Goal: Task Accomplishment & Management: Use online tool/utility

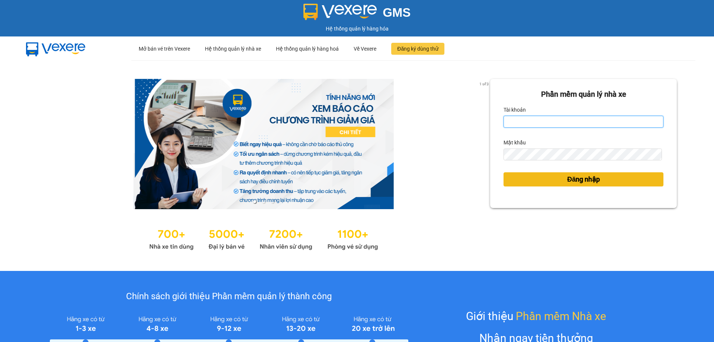
type input "tampr.lienhung"
click at [586, 180] on span "Đăng nhập" at bounding box center [583, 179] width 33 height 10
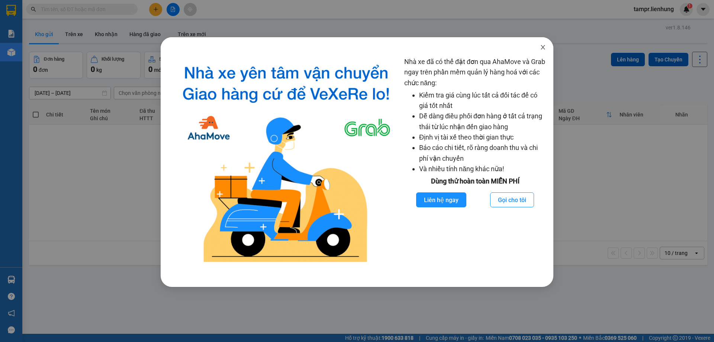
click at [544, 46] on icon "close" at bounding box center [543, 47] width 6 height 6
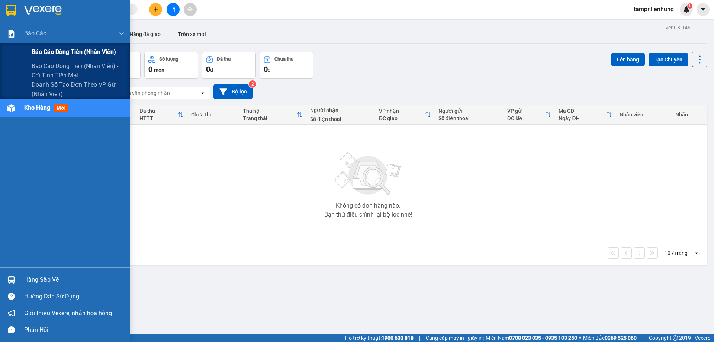
click at [57, 50] on span "Báo cáo dòng tiền (nhân viên)" at bounding box center [74, 51] width 84 height 9
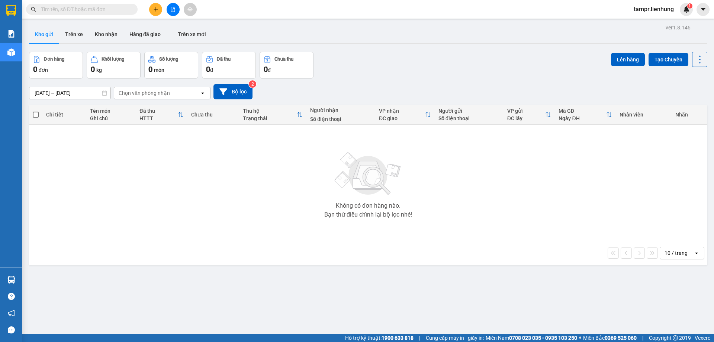
click at [650, 12] on span "tampr.lienhung" at bounding box center [654, 8] width 52 height 9
click at [646, 24] on span "Đăng xuất" at bounding box center [657, 23] width 36 height 8
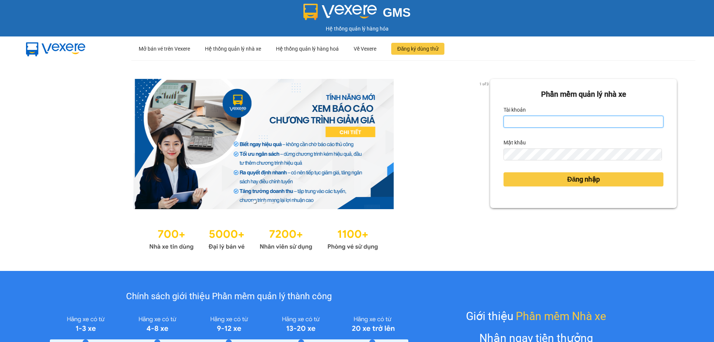
type input "tampr.lienhung"
drag, startPoint x: 547, startPoint y: 122, endPoint x: 480, endPoint y: 126, distance: 66.4
click at [480, 126] on div "1 of 3 Phần mềm quản lý nhà xe Tài khoản tampr.lienhung Mật khẩu Đăng nhập" at bounding box center [357, 165] width 714 height 211
type input "quynh.lienhung"
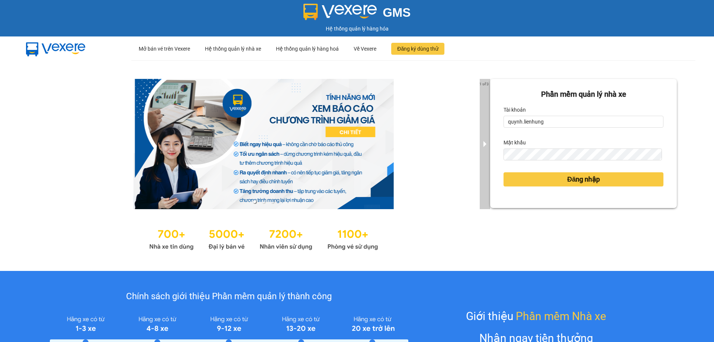
click at [482, 158] on div "1 of 3 Phần mềm quản lý nhà xe Tài khoản quynh.lienhung Mật khẩu Đăng nhập" at bounding box center [357, 165] width 714 height 211
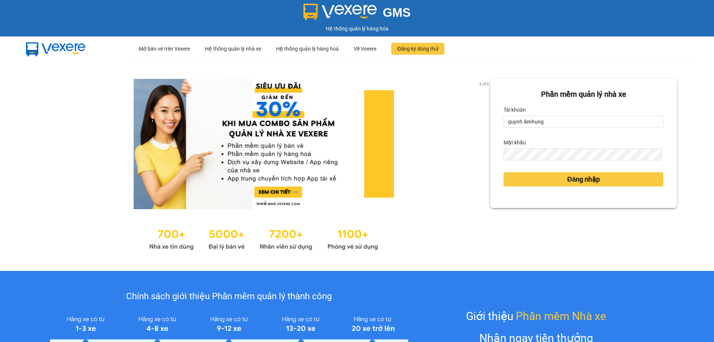
click at [504, 172] on button "Đăng nhập" at bounding box center [584, 179] width 160 height 14
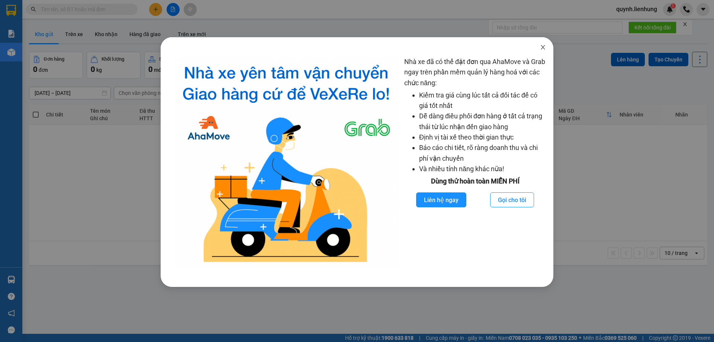
click at [544, 51] on span "Close" at bounding box center [543, 47] width 21 height 21
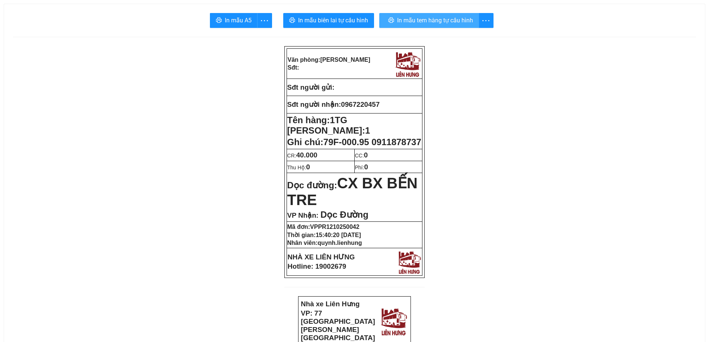
click at [424, 22] on span "In mẫu tem hàng tự cấu hình" at bounding box center [435, 20] width 76 height 9
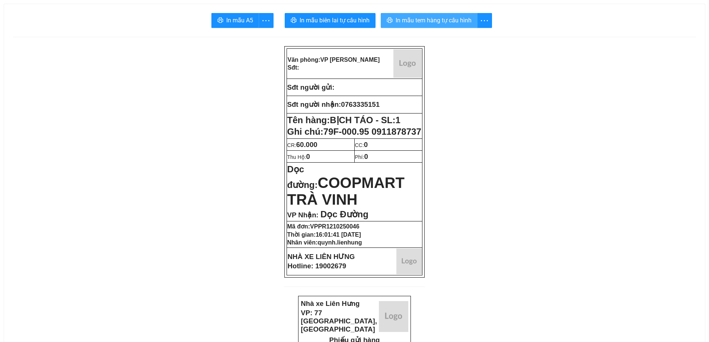
click at [451, 17] on span "In mẫu tem hàng tự cấu hình" at bounding box center [434, 20] width 76 height 9
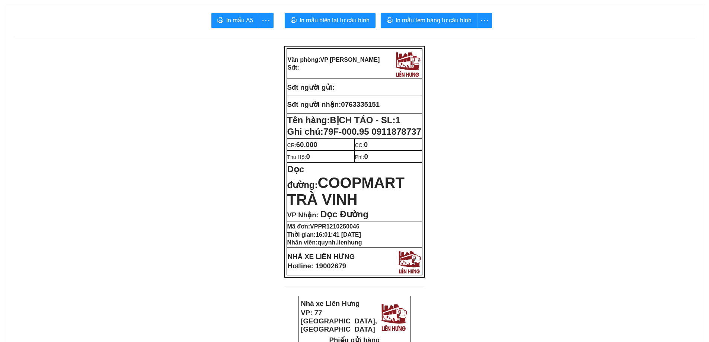
click at [438, 23] on span "In mẫu tem hàng tự cấu hình" at bounding box center [434, 20] width 76 height 9
click at [354, 17] on span "In mẫu biên lai tự cấu hình" at bounding box center [335, 20] width 70 height 9
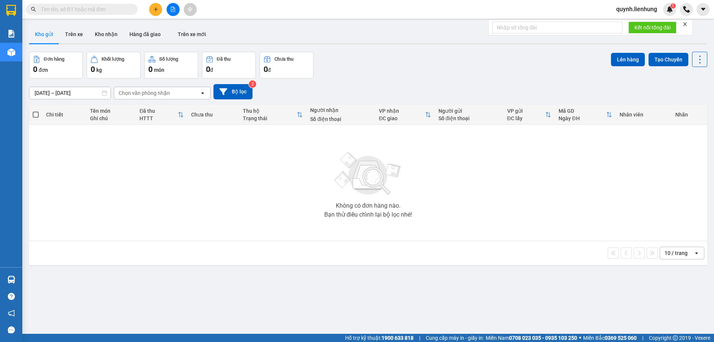
click at [50, 11] on input "text" at bounding box center [85, 9] width 88 height 8
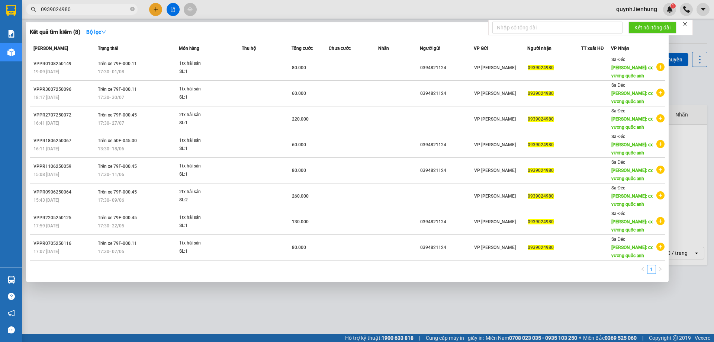
type input "0939024980"
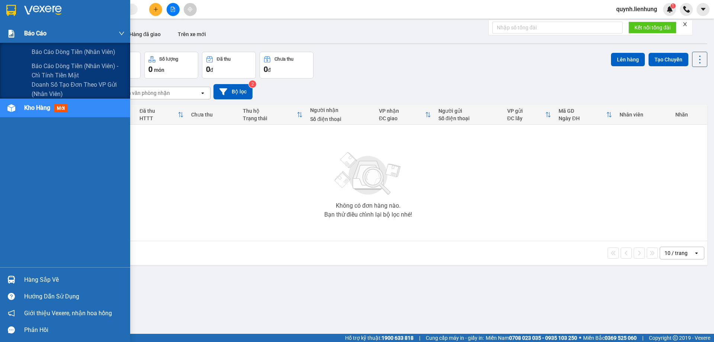
click at [17, 31] on div at bounding box center [11, 33] width 13 height 13
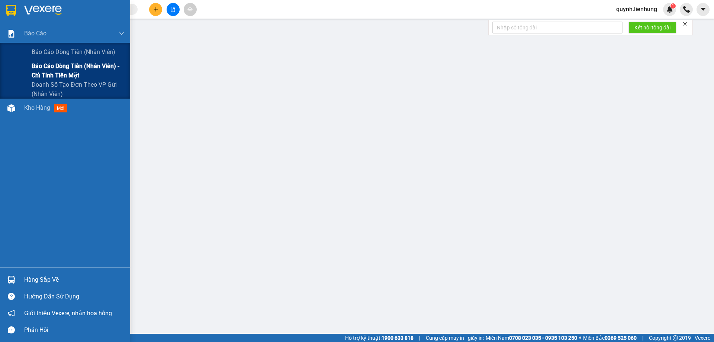
click at [48, 68] on span "Báo cáo dòng tiền (nhân viên) - chỉ tính tiền mặt" at bounding box center [78, 70] width 93 height 19
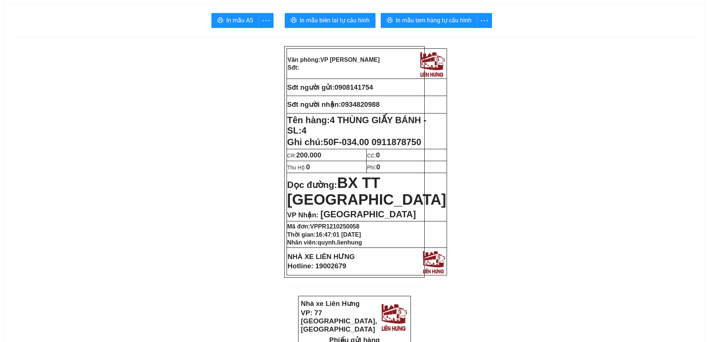
click at [396, 20] on span "In mẫu tem hàng tự cấu hình" at bounding box center [434, 20] width 76 height 9
click at [421, 16] on span "In mẫu tem hàng tự cấu hình" at bounding box center [434, 20] width 76 height 9
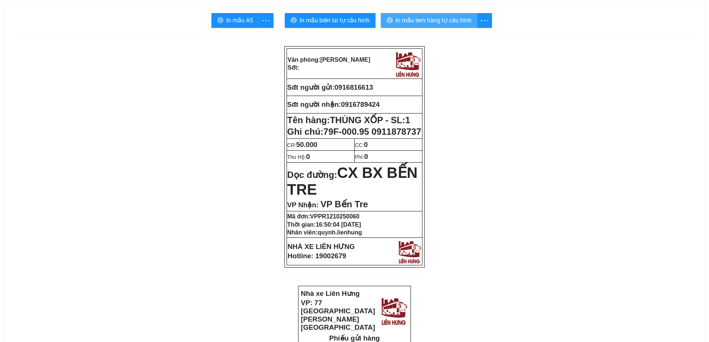
click at [433, 19] on span "In mẫu tem hàng tự cấu hình" at bounding box center [434, 20] width 76 height 9
drag, startPoint x: 404, startPoint y: 164, endPoint x: 411, endPoint y: 159, distance: 8.3
click at [403, 162] on td "Phí: 0" at bounding box center [388, 156] width 68 height 12
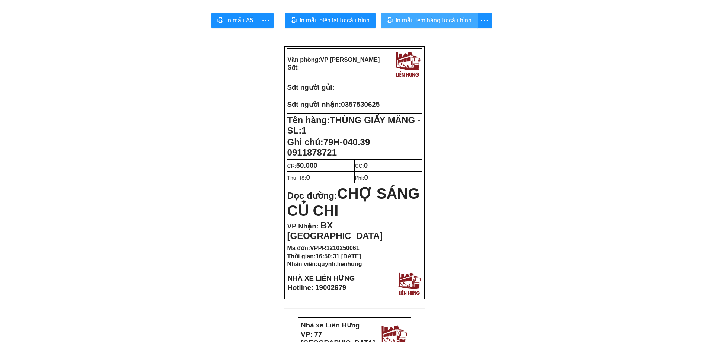
click at [436, 21] on span "In mẫu tem hàng tự cấu hình" at bounding box center [434, 20] width 76 height 9
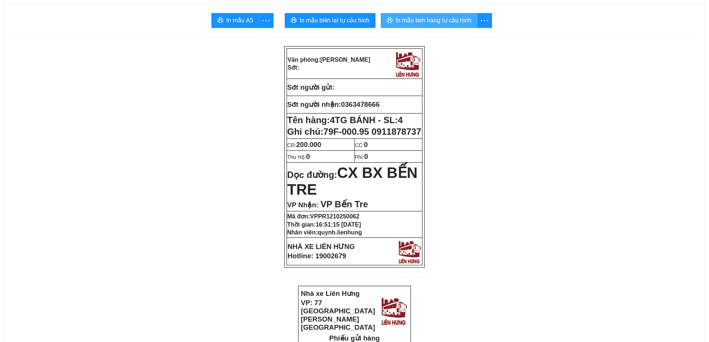
click at [452, 23] on span "In mẫu tem hàng tự cấu hình" at bounding box center [434, 20] width 76 height 9
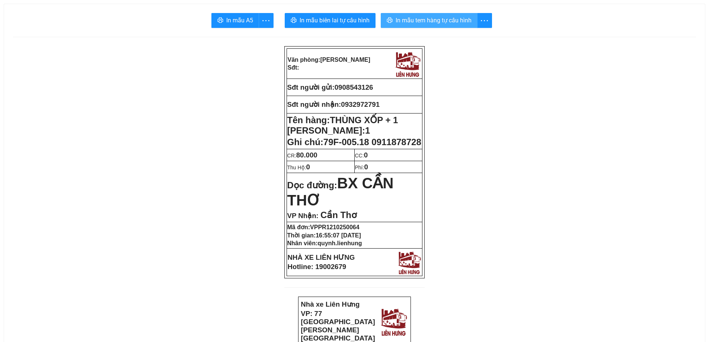
click at [451, 18] on span "In mẫu tem hàng tự cấu hình" at bounding box center [434, 20] width 76 height 9
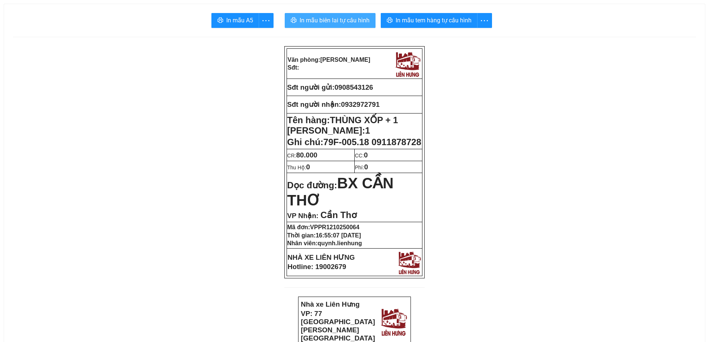
click at [353, 23] on span "In mẫu biên lai tự cấu hình" at bounding box center [335, 20] width 70 height 9
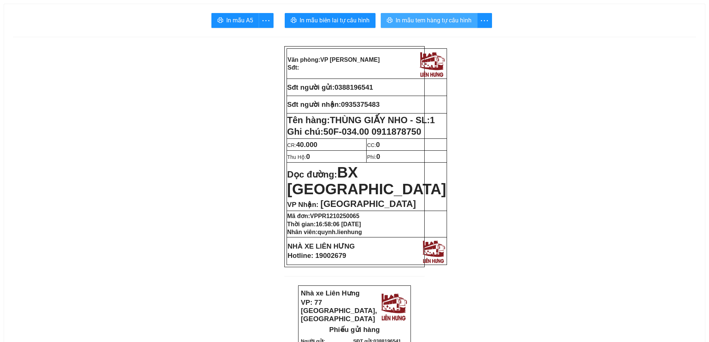
click at [409, 18] on span "In mẫu tem hàng tự cấu hình" at bounding box center [434, 20] width 76 height 9
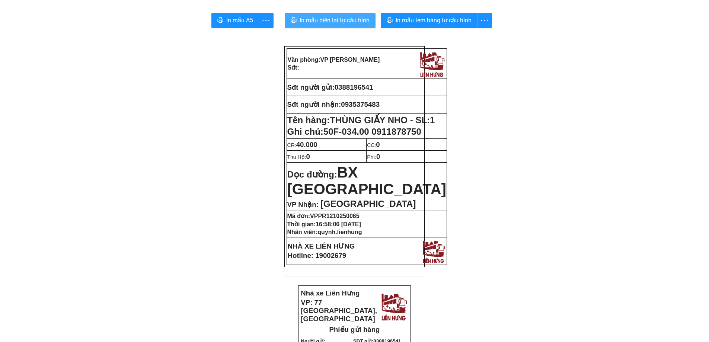
click at [313, 20] on span "In mẫu biên lai tự cấu hình" at bounding box center [335, 20] width 70 height 9
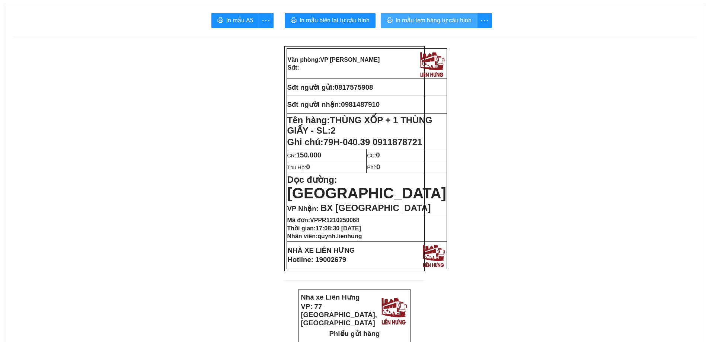
click at [442, 16] on span "In mẫu tem hàng tự cấu hình" at bounding box center [434, 20] width 76 height 9
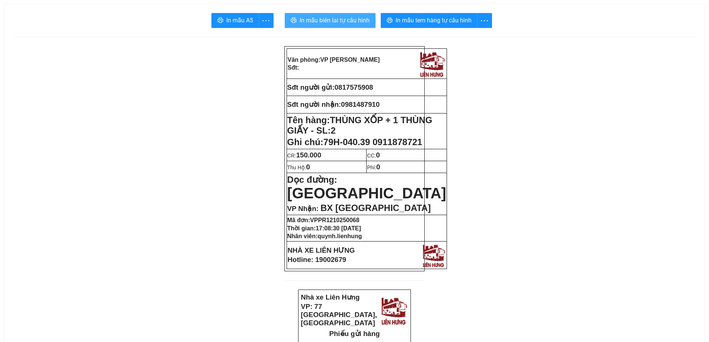
click at [323, 20] on span "In mẫu biên lai tự cấu hình" at bounding box center [335, 20] width 70 height 9
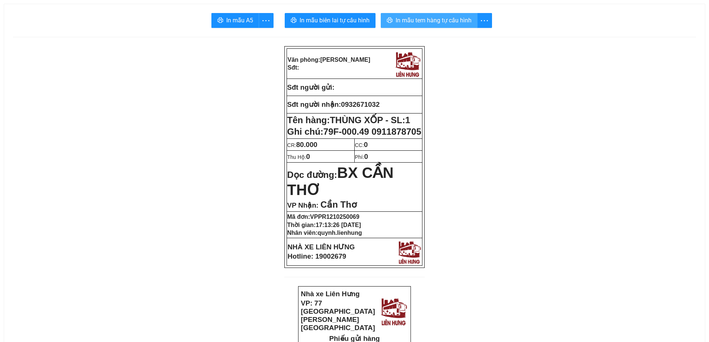
click at [437, 19] on span "In mẫu tem hàng tự cấu hình" at bounding box center [434, 20] width 76 height 9
click at [445, 19] on span "In mẫu tem hàng tự cấu hình" at bounding box center [437, 20] width 76 height 9
click at [455, 21] on span "In mẫu tem hàng tự cấu hình" at bounding box center [434, 20] width 76 height 9
drag, startPoint x: 323, startPoint y: 75, endPoint x: 323, endPoint y: 67, distance: 8.6
click at [323, 74] on td "Văn phòng: [PERSON_NAME]:" at bounding box center [336, 63] width 99 height 29
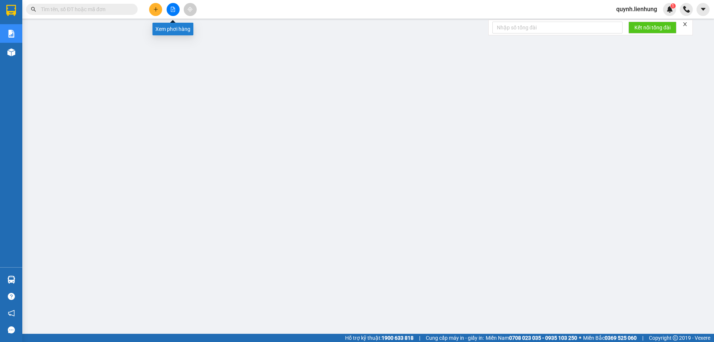
click at [173, 10] on icon "file-add" at bounding box center [173, 9] width 4 height 5
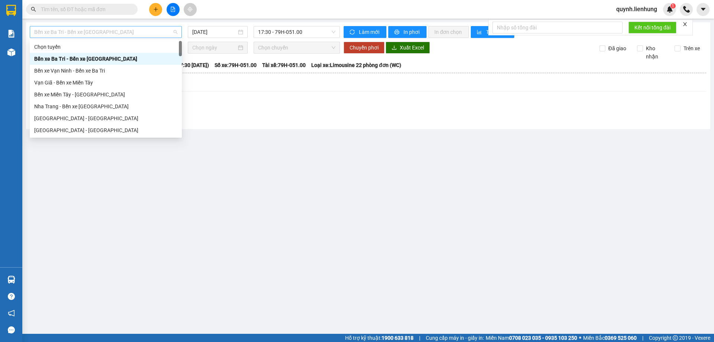
click at [122, 31] on span "Bến xe Ba Tri - Bến xe [GEOGRAPHIC_DATA]" at bounding box center [105, 31] width 143 height 11
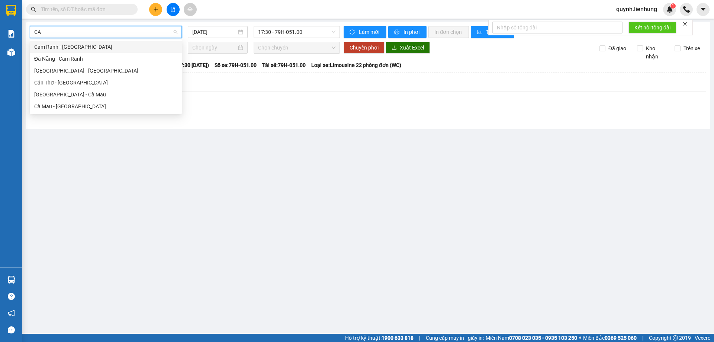
type input "CÀ"
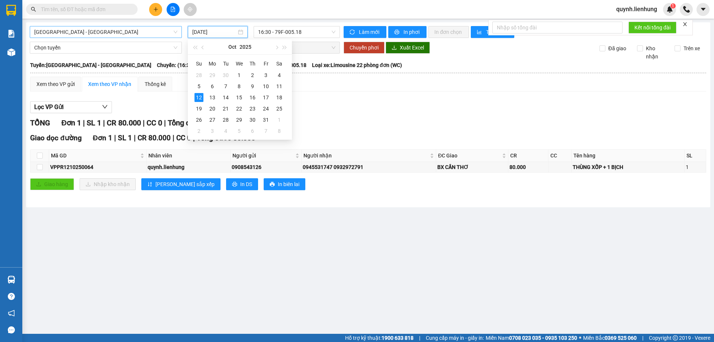
click at [230, 28] on input "[DATE]" at bounding box center [214, 32] width 44 height 8
click at [338, 118] on div "TỔNG Đơn 1 | SL 1 | CR 80.000 | CC 0 | Tổng cước 80.000" at bounding box center [368, 123] width 676 height 12
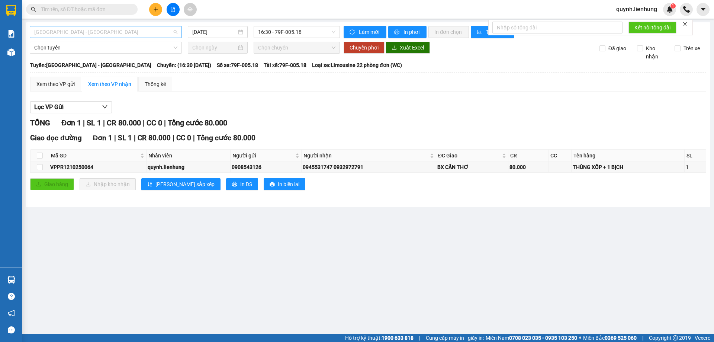
click at [141, 32] on span "[GEOGRAPHIC_DATA] - [GEOGRAPHIC_DATA]" at bounding box center [105, 31] width 143 height 11
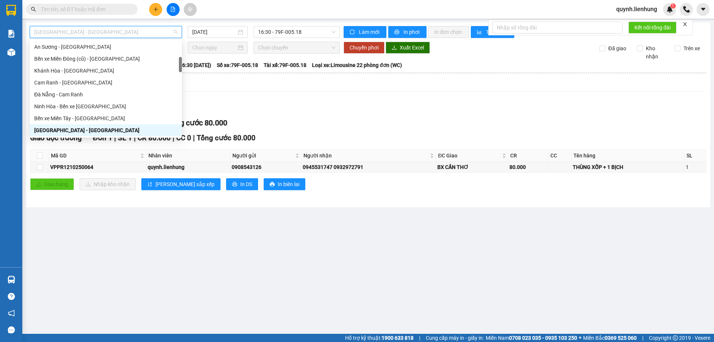
click at [86, 131] on div "[GEOGRAPHIC_DATA] - [GEOGRAPHIC_DATA]" at bounding box center [105, 130] width 143 height 8
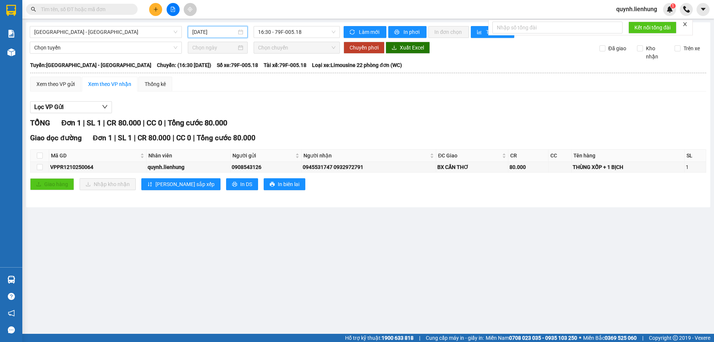
click at [225, 29] on input "[DATE]" at bounding box center [214, 32] width 44 height 8
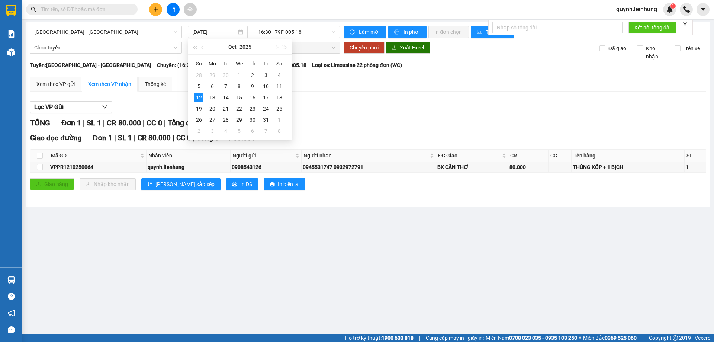
drag, startPoint x: 345, startPoint y: 88, endPoint x: 349, endPoint y: 89, distance: 4.2
click at [349, 89] on div "Xem theo VP gửi Xem theo VP nhận Thống kê" at bounding box center [368, 84] width 676 height 15
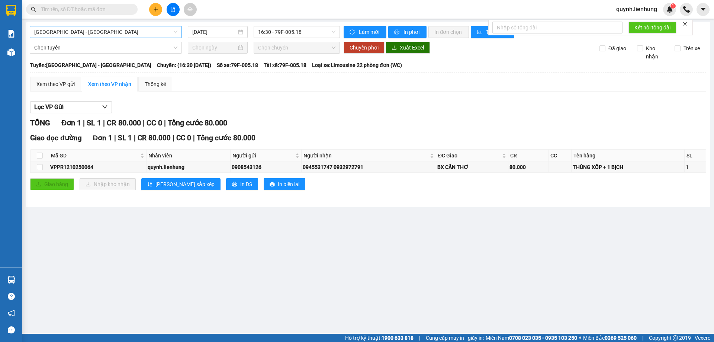
click at [93, 35] on span "Nha Trang - Cần Thơ" at bounding box center [105, 31] width 143 height 11
click at [287, 46] on span "Chọn chuyến" at bounding box center [296, 47] width 77 height 11
click at [295, 33] on span "16:30 - 79F-005.18" at bounding box center [296, 31] width 77 height 11
click at [288, 60] on div "16:30 - 79F-005.18" at bounding box center [287, 59] width 58 height 8
click at [207, 29] on input "12/10/2025" at bounding box center [214, 32] width 44 height 8
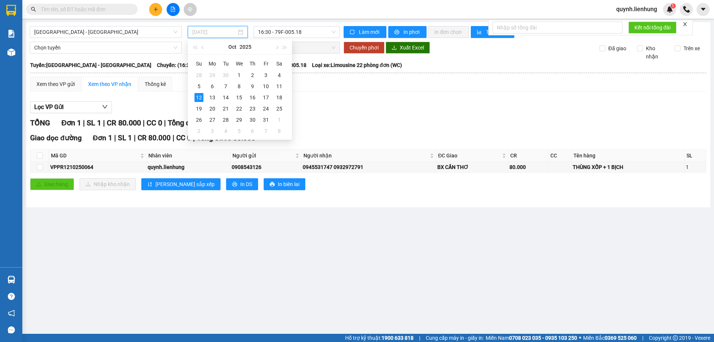
type input "12/10/2025"
click at [196, 97] on div "12" at bounding box center [199, 97] width 9 height 9
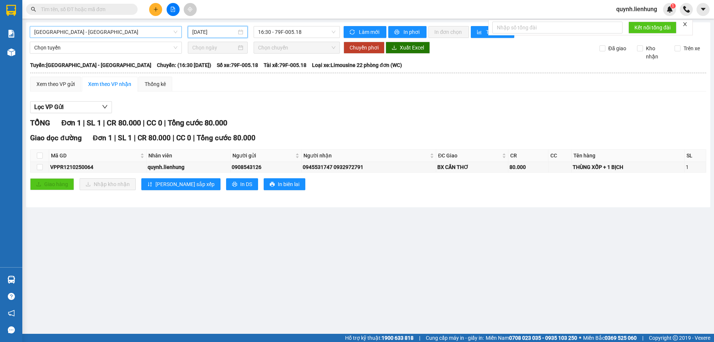
click at [101, 32] on span "Nha Trang - Cần Thơ" at bounding box center [105, 31] width 143 height 11
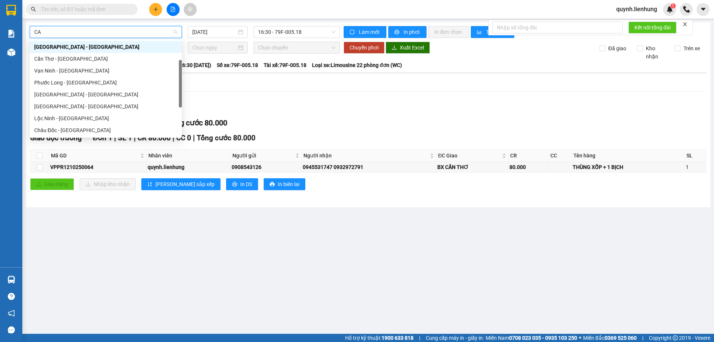
scroll to position [0, 0]
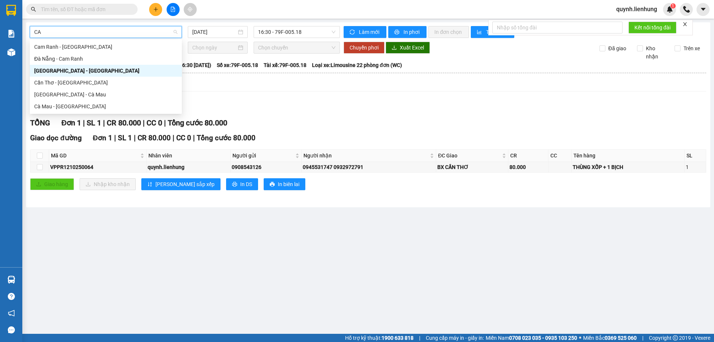
type input "CÀ"
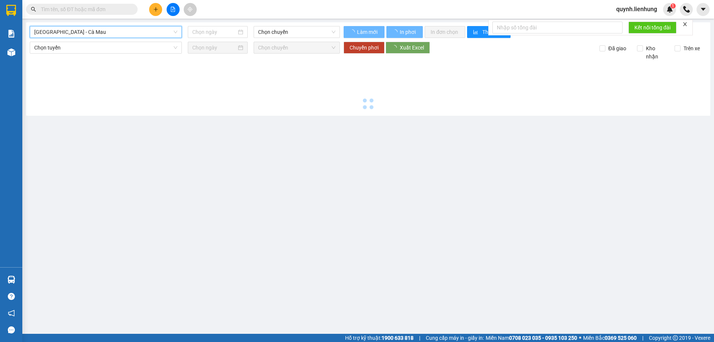
type input "12/10/2025"
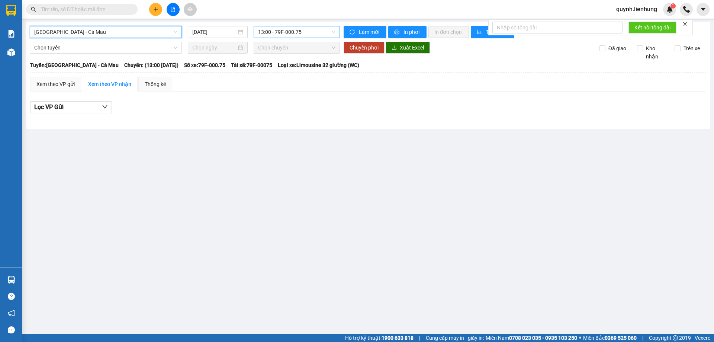
click at [284, 32] on span "13:00 - 79F-000.75" at bounding box center [296, 31] width 77 height 11
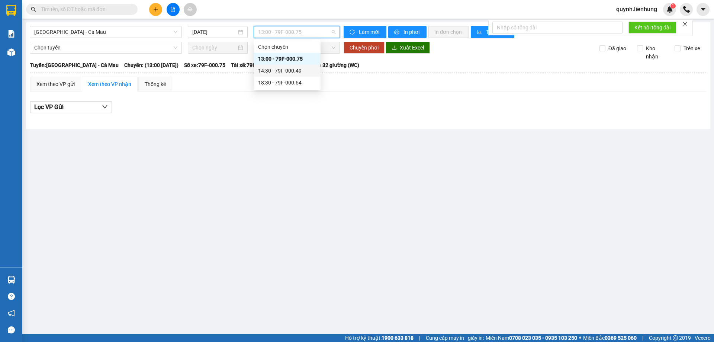
click at [272, 74] on div "14:30 - 79F-000.49" at bounding box center [287, 71] width 58 height 8
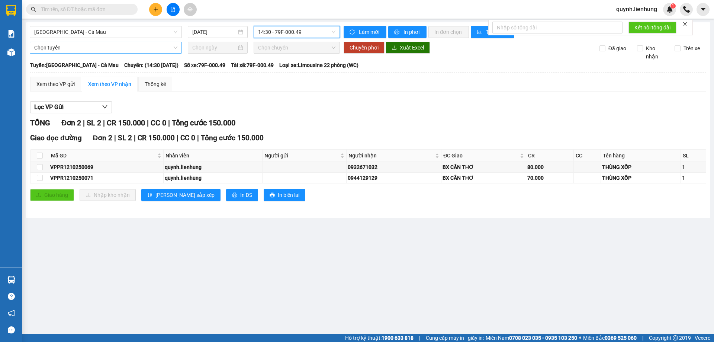
click at [121, 47] on span "Chọn tuyến" at bounding box center [105, 47] width 143 height 11
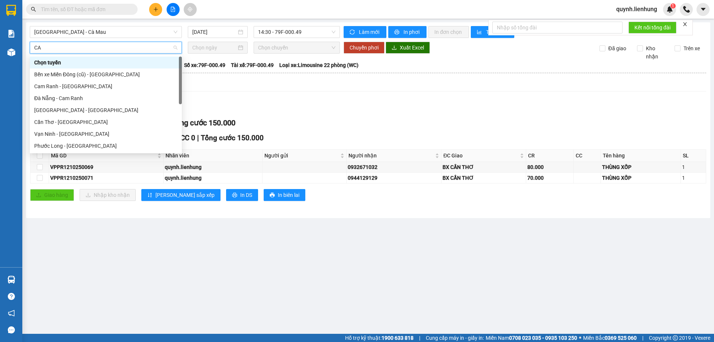
type input "CÀ"
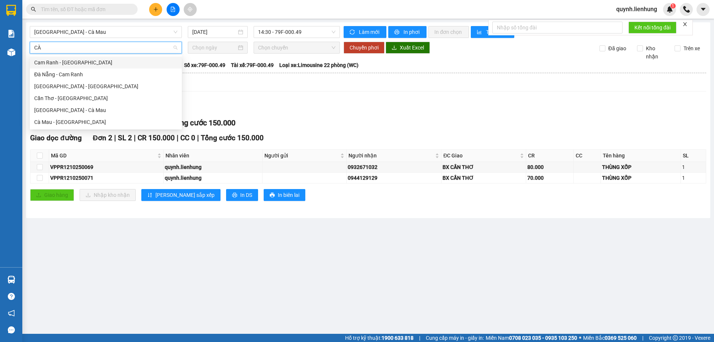
click at [77, 86] on div "Nha Trang - Cần Thơ" at bounding box center [105, 86] width 143 height 8
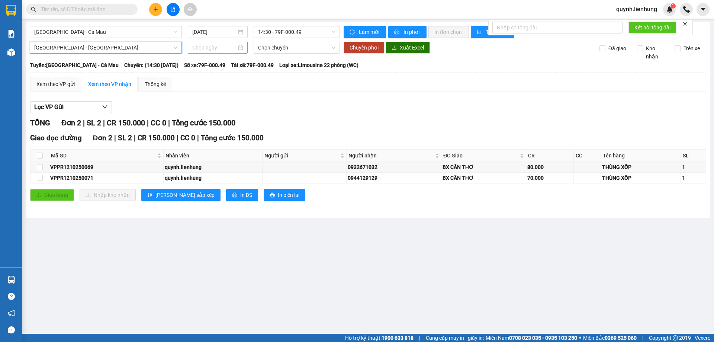
click at [214, 48] on input at bounding box center [214, 48] width 44 height 8
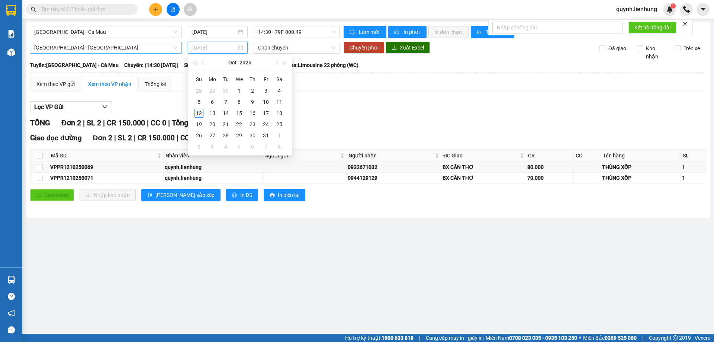
type input "12/10/2025"
click at [199, 112] on div "12" at bounding box center [199, 113] width 9 height 9
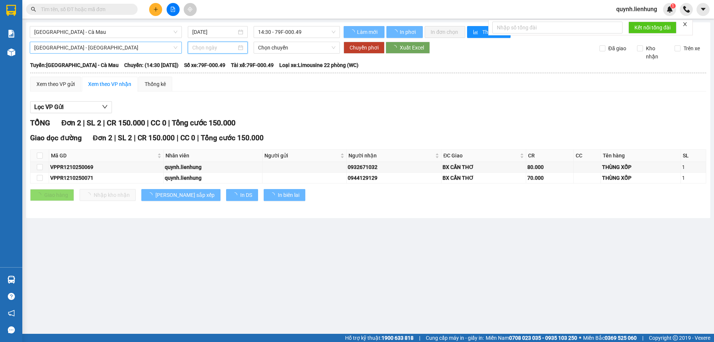
type input "12/10/2025"
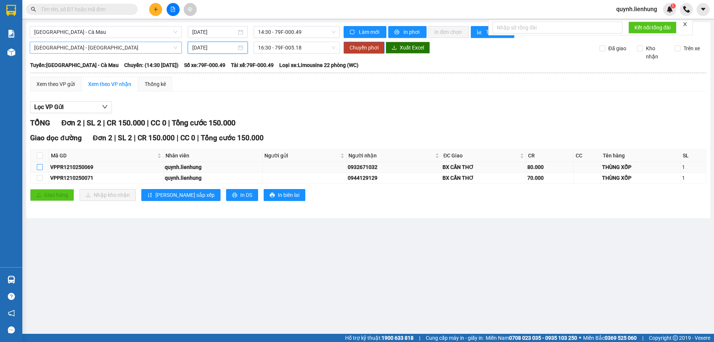
click at [41, 167] on input "checkbox" at bounding box center [40, 167] width 6 height 6
checkbox input "true"
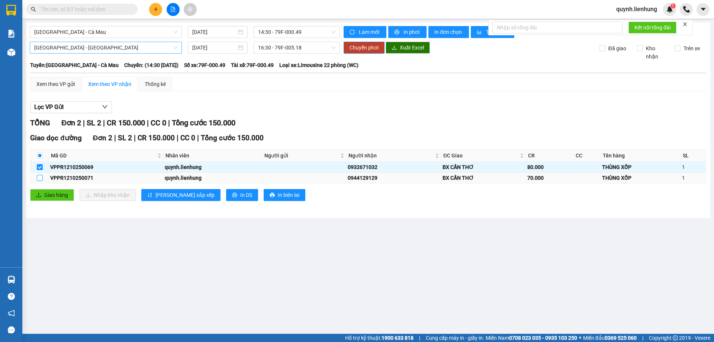
click at [42, 176] on input "checkbox" at bounding box center [40, 178] width 6 height 6
checkbox input "true"
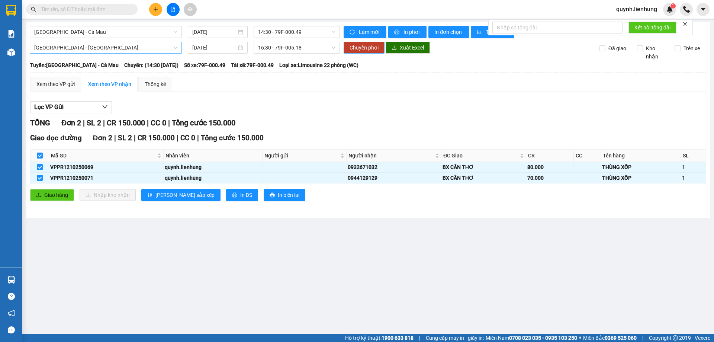
click at [369, 49] on span "Chuyển phơi" at bounding box center [364, 48] width 29 height 8
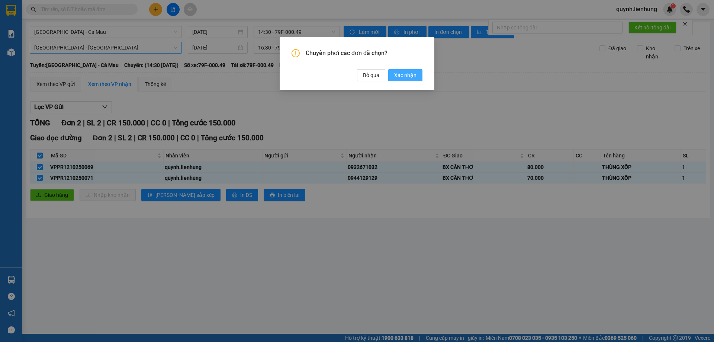
click at [399, 75] on span "Xác nhận" at bounding box center [405, 75] width 22 height 8
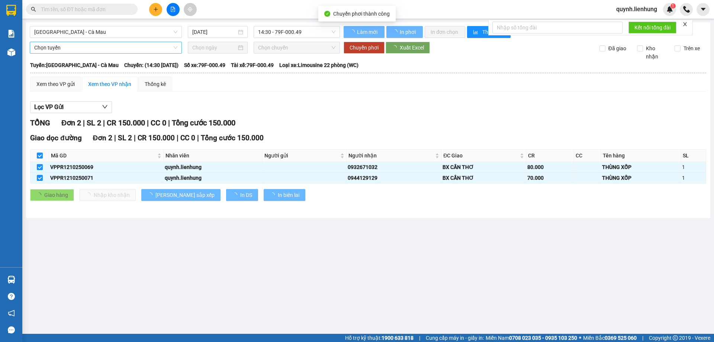
checkbox input "false"
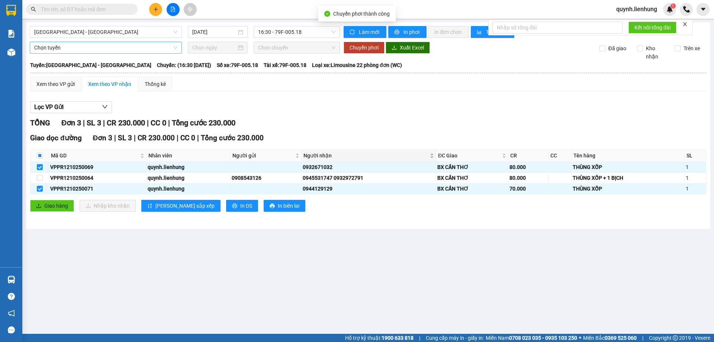
checkbox input "false"
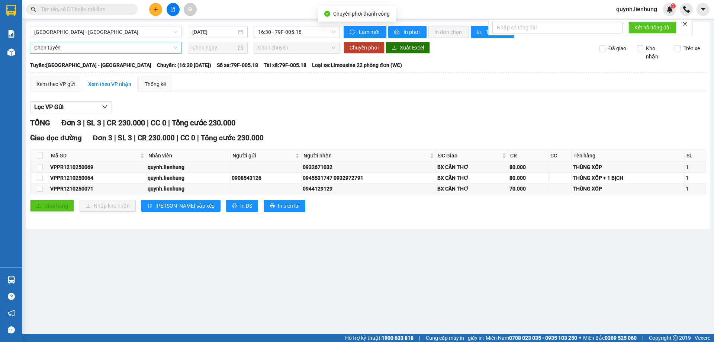
click at [333, 265] on main "Nha Trang - Cần Thơ 12/10/2025 16:30 - 79F-005.18 Làm mới In phơi In đơn chọn T…" at bounding box center [357, 167] width 714 height 334
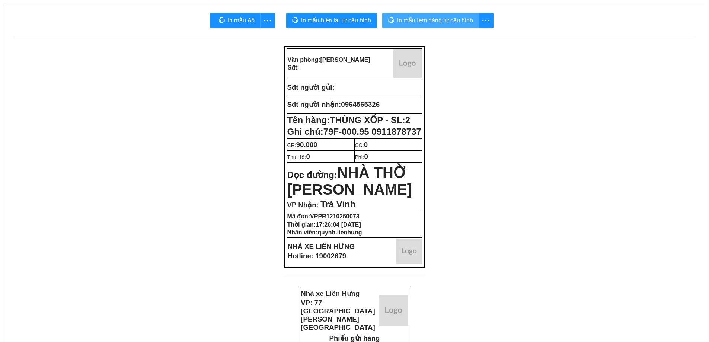
click at [465, 16] on span "In mẫu tem hàng tự cấu hình" at bounding box center [435, 20] width 76 height 9
click at [445, 25] on button "In mẫu tem hàng tự cấu hình" at bounding box center [429, 20] width 97 height 15
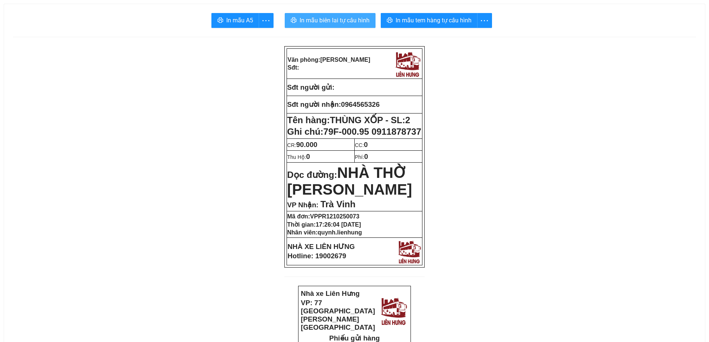
click at [365, 19] on span "In mẫu biên lai tự cấu hình" at bounding box center [335, 20] width 70 height 9
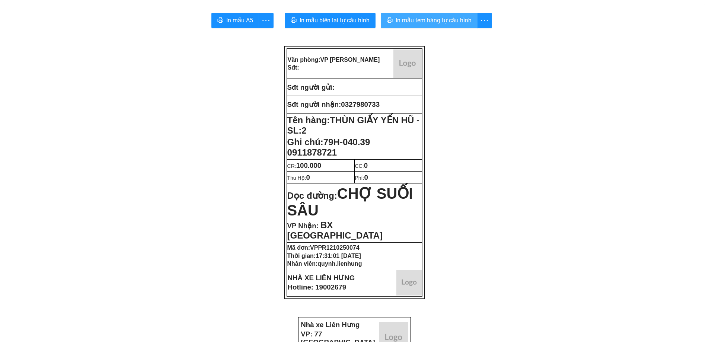
click at [444, 20] on span "In mẫu tem hàng tự cấu hình" at bounding box center [434, 20] width 76 height 9
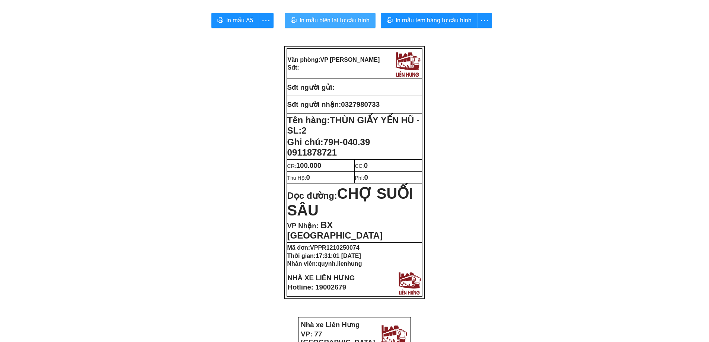
click at [306, 16] on span "In mẫu biên lai tự cấu hình" at bounding box center [335, 20] width 70 height 9
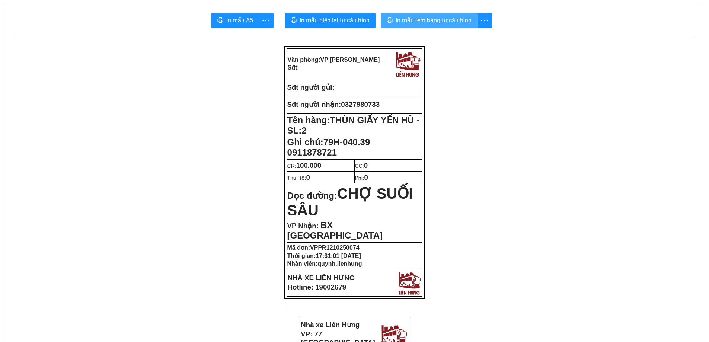
click at [437, 19] on span "In mẫu tem hàng tự cấu hình" at bounding box center [434, 20] width 76 height 9
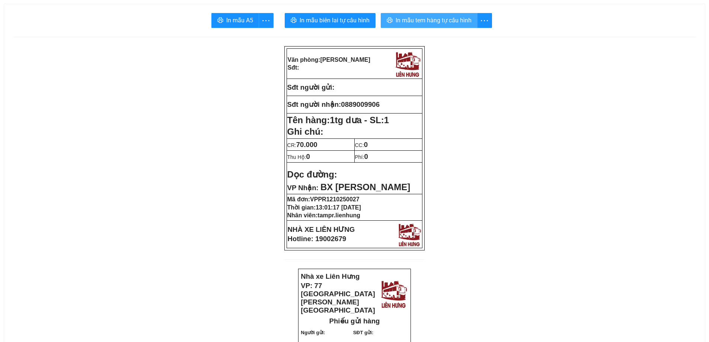
click at [456, 18] on span "In mẫu tem hàng tự cấu hình" at bounding box center [434, 20] width 76 height 9
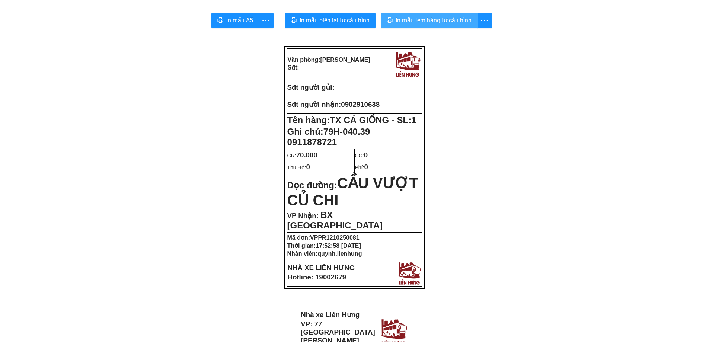
drag, startPoint x: 439, startPoint y: 22, endPoint x: 465, endPoint y: 24, distance: 26.2
click at [439, 21] on span "In mẫu tem hàng tự cấu hình" at bounding box center [434, 20] width 76 height 9
